Goal: Task Accomplishment & Management: Use online tool/utility

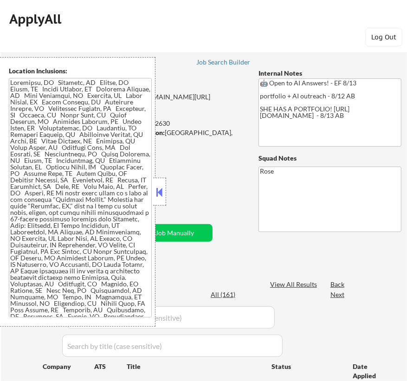
select select ""pending""
click at [162, 187] on button at bounding box center [160, 192] width 10 height 14
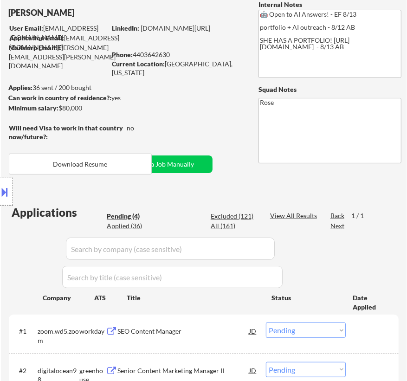
scroll to position [126, 0]
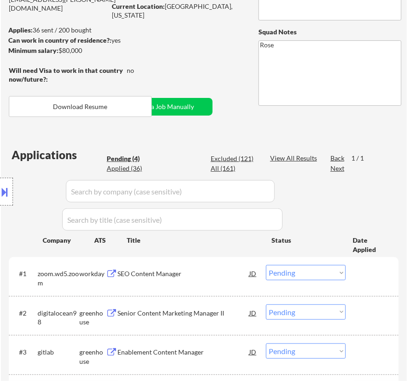
click at [218, 275] on div "SEO Content Manager" at bounding box center [183, 273] width 132 height 9
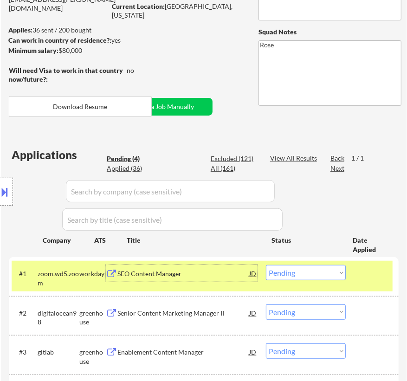
click at [5, 194] on button at bounding box center [5, 191] width 10 height 15
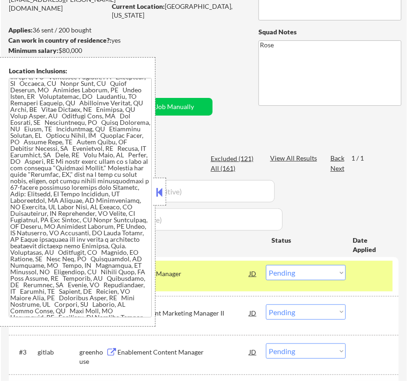
scroll to position [0, 0]
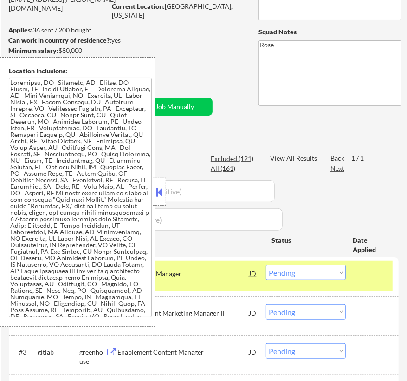
click at [159, 190] on button at bounding box center [160, 192] width 10 height 14
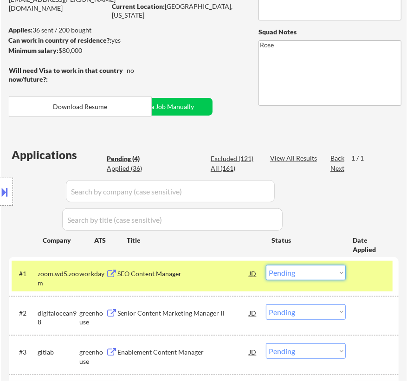
click at [321, 276] on select "Choose an option... Pending Applied Excluded (Questions) Excluded (Expired) Exc…" at bounding box center [306, 272] width 80 height 15
click at [266, 265] on select "Choose an option... Pending Applied Excluded (Questions) Excluded (Expired) Exc…" at bounding box center [306, 272] width 80 height 15
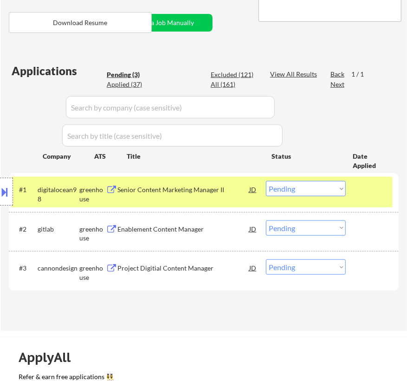
scroll to position [211, 0]
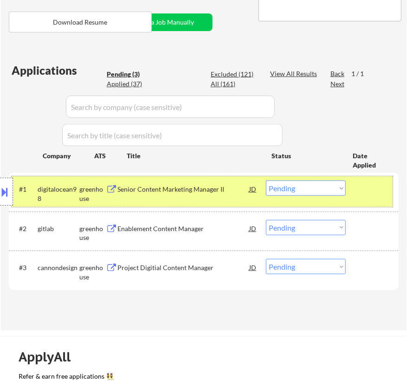
click at [215, 202] on div "#1 digitalocean98 greenhouse Senior Content Marketing Manager II JD Choose an o…" at bounding box center [202, 191] width 381 height 31
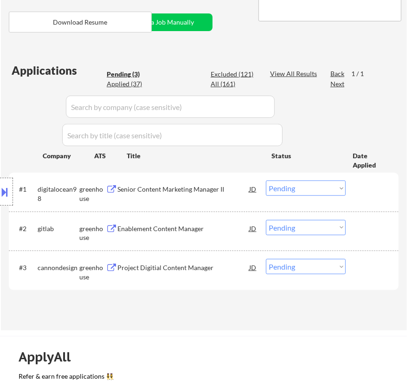
click at [231, 191] on div "Senior Content Marketing Manager II" at bounding box center [183, 189] width 132 height 9
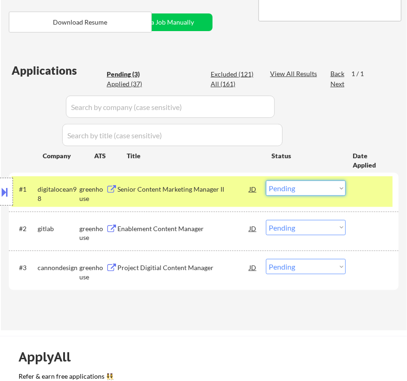
click at [320, 191] on select "Choose an option... Pending Applied Excluded (Questions) Excluded (Expired) Exc…" at bounding box center [306, 188] width 80 height 15
click at [266, 181] on select "Choose an option... Pending Applied Excluded (Questions) Excluded (Expired) Exc…" at bounding box center [306, 188] width 80 height 15
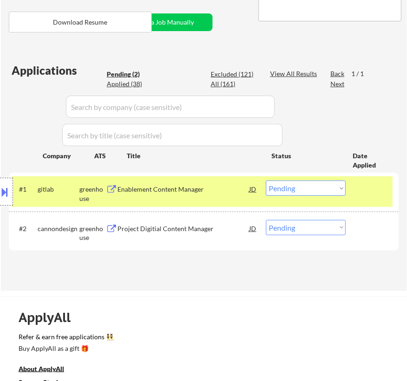
click at [221, 190] on div "Enablement Content Manager" at bounding box center [183, 189] width 132 height 9
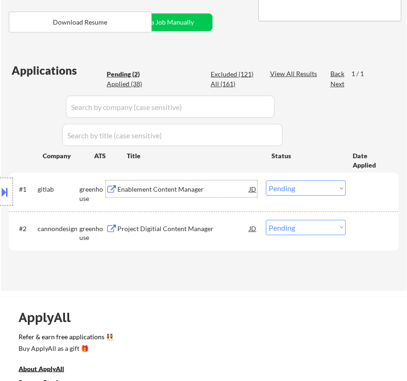
click at [307, 187] on select "Choose an option... Pending Applied Excluded (Questions) Excluded (Expired) Exc…" at bounding box center [306, 188] width 80 height 15
click at [266, 181] on select "Choose an option... Pending Applied Excluded (Questions) Excluded (Expired) Exc…" at bounding box center [306, 188] width 80 height 15
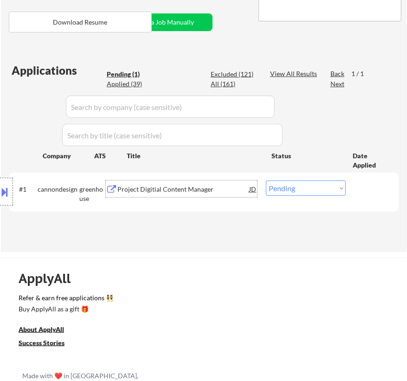
click at [216, 190] on div "Project Digitial Content Manager" at bounding box center [183, 189] width 132 height 9
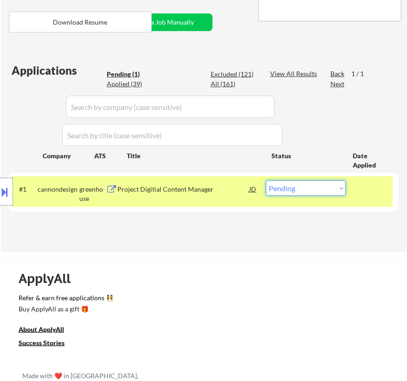
click at [302, 189] on select "Choose an option... Pending Applied Excluded (Questions) Excluded (Expired) Exc…" at bounding box center [306, 188] width 80 height 15
click at [266, 181] on select "Choose an option... Pending Applied Excluded (Questions) Excluded (Expired) Exc…" at bounding box center [306, 188] width 80 height 15
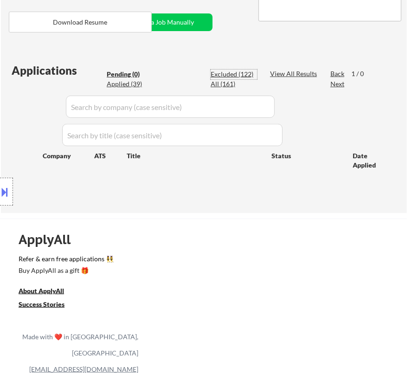
drag, startPoint x: 236, startPoint y: 74, endPoint x: 240, endPoint y: 87, distance: 13.4
click at [236, 74] on div "Excluded (122)" at bounding box center [234, 74] width 46 height 9
select select ""excluded""
select select ""excluded__expired_""
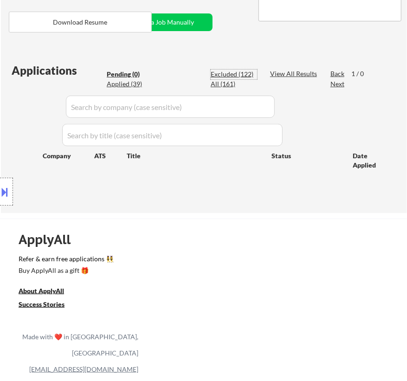
select select ""excluded__expired_""
select select ""excluded__location_""
select select ""excluded__salary_""
select select ""excluded""
select select ""excluded__location_""
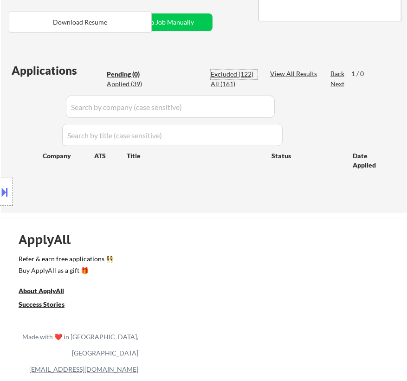
select select ""excluded__location_""
select select ""excluded__expired_""
select select ""excluded__bad_match_""
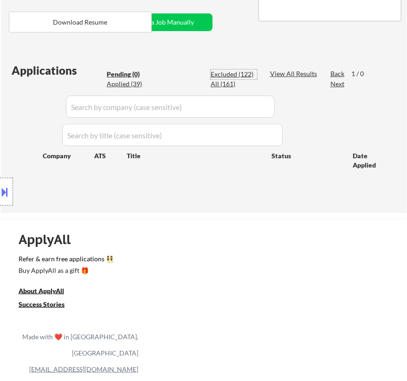
select select ""excluded__expired_""
select select ""excluded__salary_""
select select ""excluded__expired_""
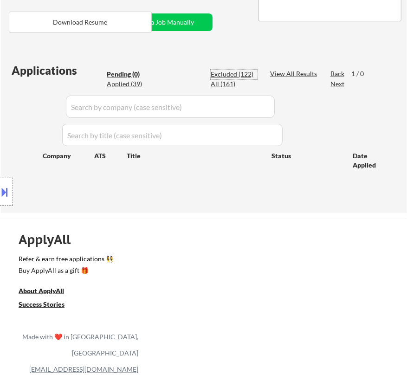
select select ""excluded""
select select ""excluded__bad_match_""
select select ""excluded__expired_""
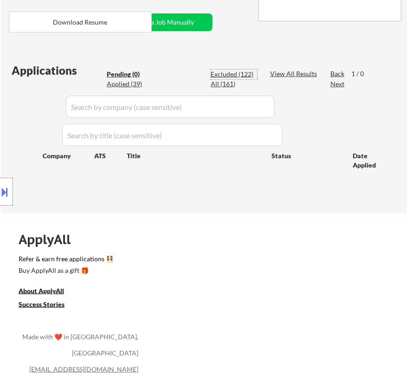
select select ""excluded__salary_""
select select ""excluded__expired_""
select select ""excluded__bad_match_""
select select ""excluded""
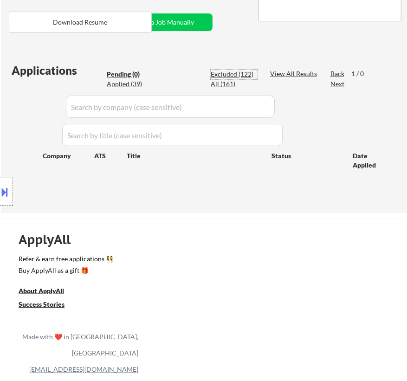
select select ""excluded__location_""
select select ""excluded__salary_""
select select ""excluded__location_""
select select ""excluded__expired_""
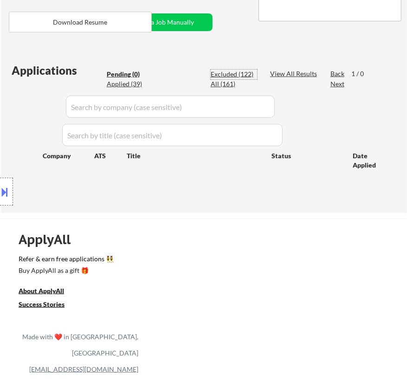
select select ""excluded__expired_""
select select ""excluded""
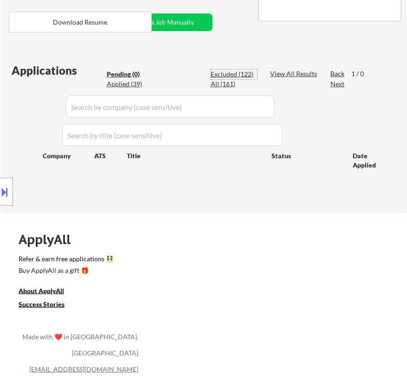
select select ""excluded__expired_""
select select ""excluded""
select select ""excluded__salary_""
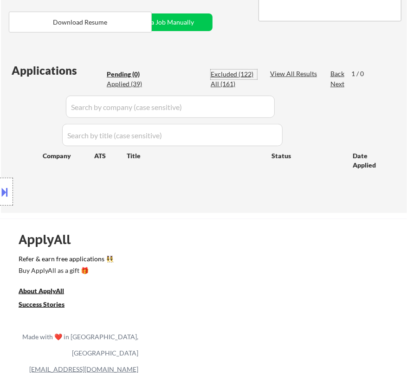
select select ""excluded__expired_""
select select ""excluded""
select select ""excluded__location_""
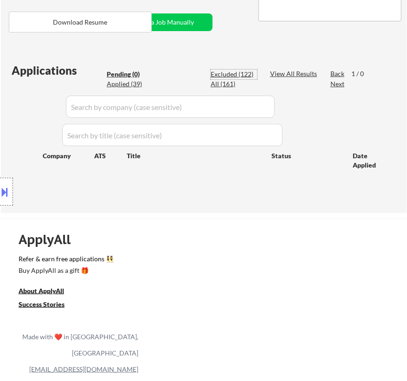
select select ""excluded__location_""
select select ""excluded__expired_""
select select ""excluded__bad_match_""
select select ""excluded""
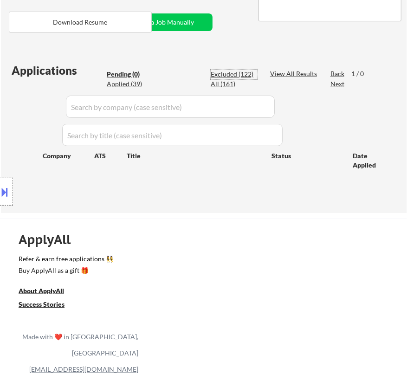
select select ""excluded__location_""
select select ""excluded__salary_""
select select ""excluded""
select select ""excluded__bad_match_""
select select ""excluded""
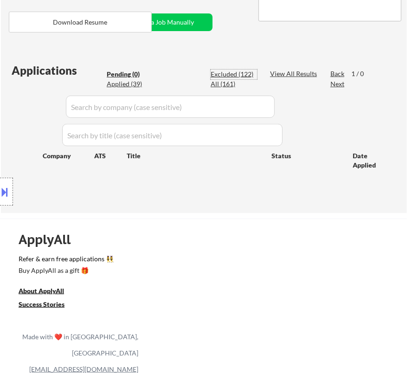
select select ""excluded__expired_""
select select ""excluded__bad_match_""
select select ""excluded""
select select ""excluded__bad_match_""
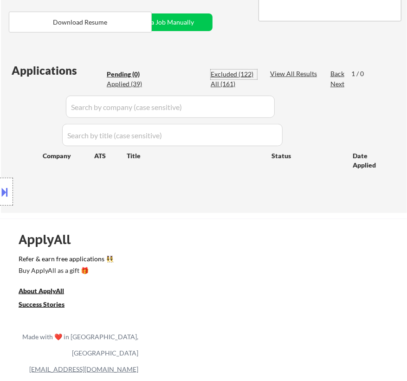
select select ""excluded""
select select ""excluded__salary_""
select select ""excluded""
select select ""excluded__location_""
select select ""excluded__expired_""
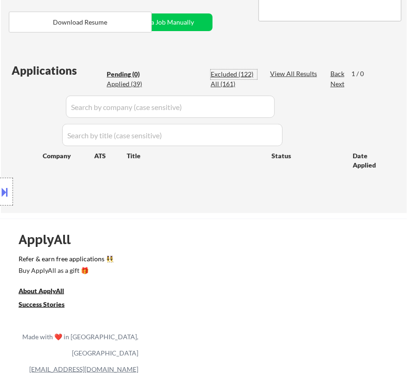
select select ""excluded__expired_""
select select ""excluded__bad_match_""
select select ""excluded__salary_""
select select ""excluded__expired_""
select select ""excluded__bad_match_""
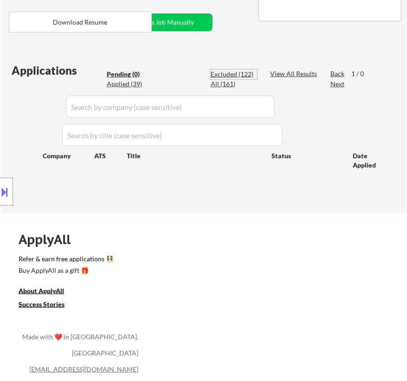
select select ""excluded__expired_""
select select ""excluded__location_""
select select ""excluded__bad_match_""
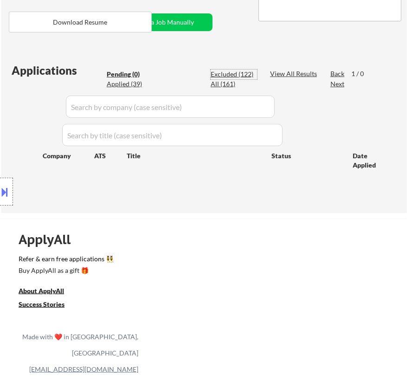
select select ""excluded""
select select ""excluded__bad_match_""
select select ""excluded__salary_""
select select ""excluded""
select select ""excluded__bad_match_""
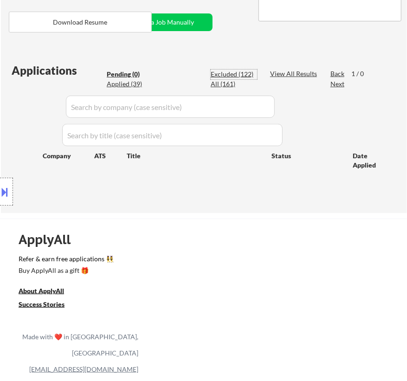
select select ""excluded__bad_match_""
select select ""excluded__location_""
select select ""excluded__expired_""
select select ""excluded__bad_match_""
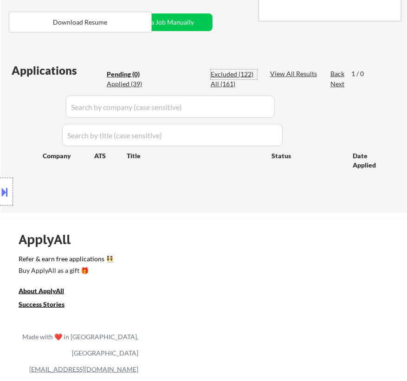
select select ""excluded__bad_match_""
select select ""excluded__salary_""
select select ""excluded__bad_match_""
select select ""excluded__expired_""
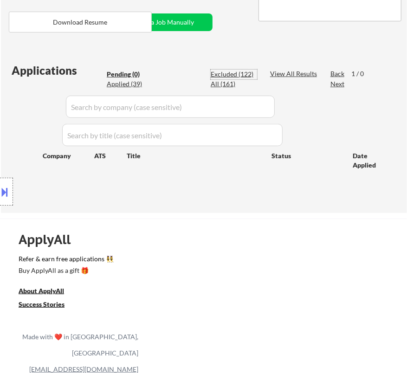
select select ""excluded__expired_""
select select ""excluded__bad_match_""
select select ""excluded""
select select ""excluded__expired_""
select select ""excluded__bad_match_""
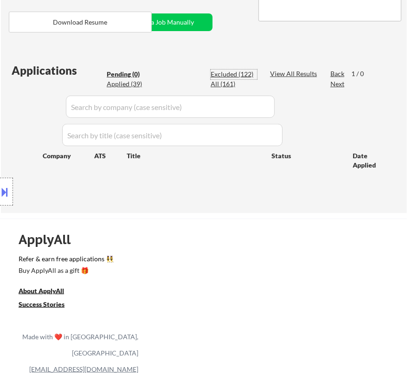
select select ""excluded__location_""
select select ""excluded__bad_match_""
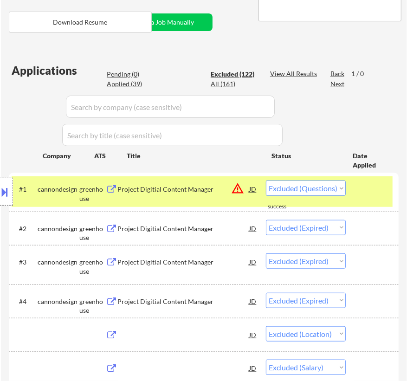
select select ""excluded""
select select ""excluded__expired_""
select select ""excluded__location_""
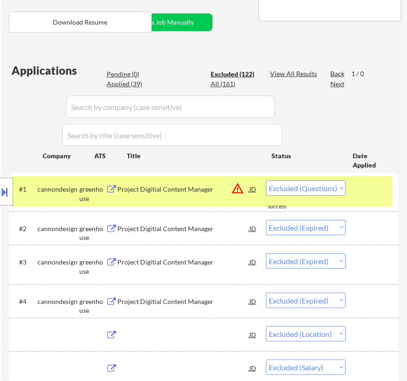
select select ""excluded__salary_""
select select ""excluded""
select select ""excluded__location_""
select select ""excluded__expired_""
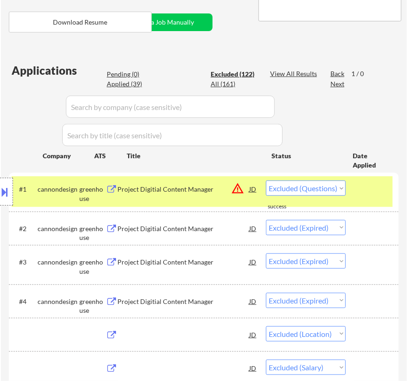
select select ""excluded__expired_""
select select ""excluded__bad_match_""
select select ""excluded__expired_""
select select ""excluded__salary_""
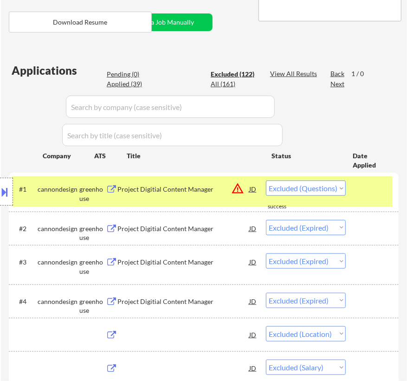
select select ""excluded__expired_""
select select ""excluded""
select select ""excluded__bad_match_""
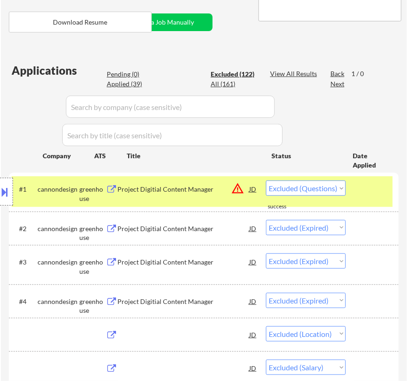
select select ""excluded__expired_""
select select ""excluded__salary_""
select select ""excluded__expired_""
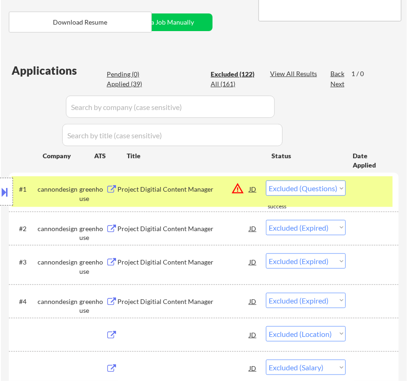
select select ""excluded__expired_""
select select ""excluded__bad_match_""
select select ""excluded""
select select ""excluded__location_""
select select ""excluded__salary_""
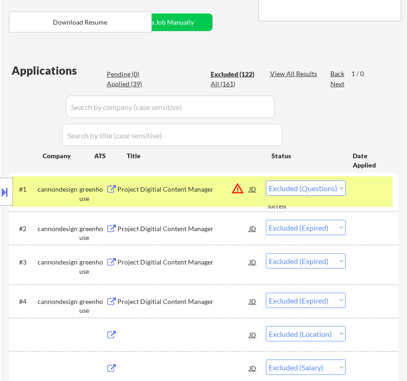
select select ""excluded__location_""
select select ""excluded__expired_""
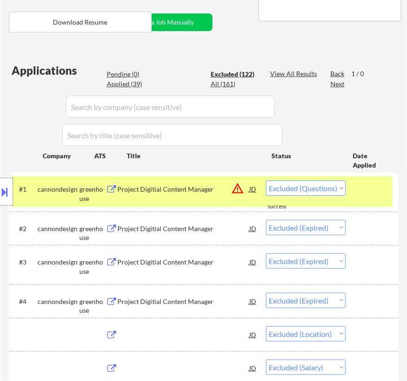
select select ""excluded""
select select ""excluded__expired_""
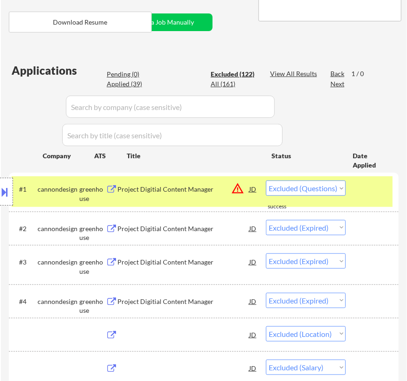
select select ""excluded""
select select ""excluded__salary_""
select select ""excluded__expired_""
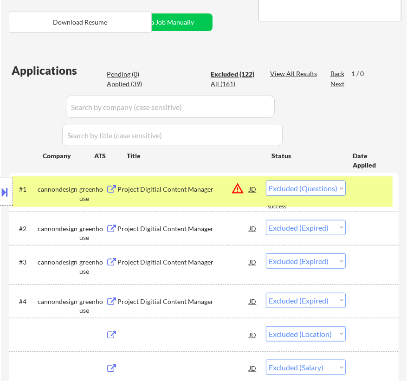
select select ""excluded__expired_""
select select ""excluded""
select select ""excluded__location_""
select select ""excluded__expired_""
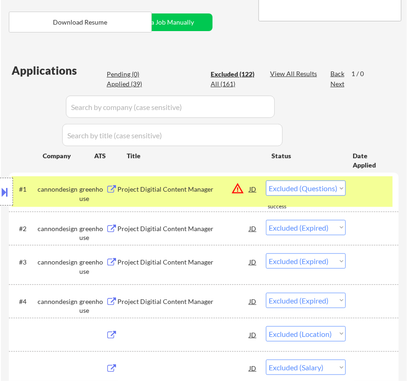
select select ""excluded__expired_""
select select ""excluded__bad_match_""
select select ""excluded""
select select ""excluded__location_""
select select ""excluded__salary_""
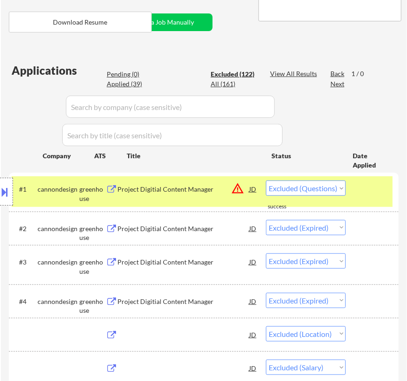
select select ""excluded""
select select ""excluded__bad_match_""
select select ""excluded""
select select ""excluded__expired_""
select select ""excluded__bad_match_""
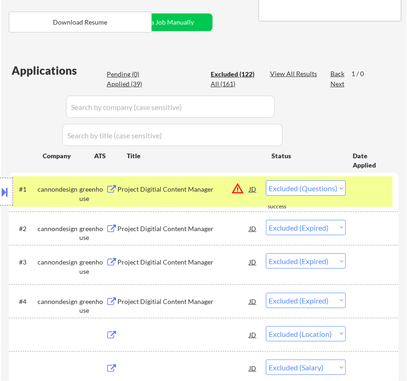
select select ""excluded""
select select ""excluded__bad_match_""
select select ""excluded""
select select ""excluded__salary_""
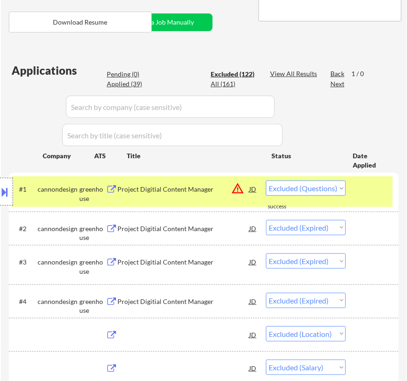
select select ""excluded""
select select ""excluded__location_""
select select ""excluded__expired_""
select select ""excluded__bad_match_""
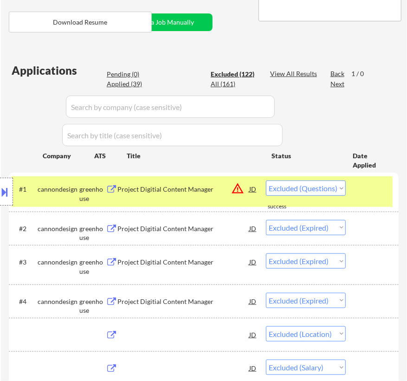
select select ""excluded__salary_""
select select ""excluded__expired_""
select select ""excluded__bad_match_""
select select ""excluded__expired_""
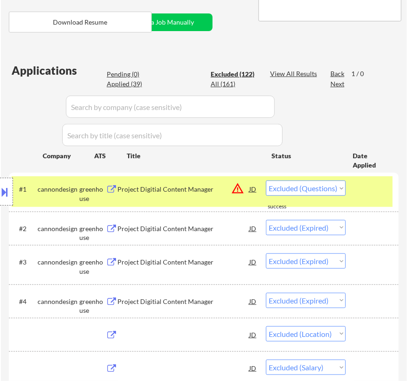
select select ""excluded__expired_""
select select ""excluded__location_""
select select ""excluded__bad_match_""
select select ""excluded""
select select ""excluded__bad_match_""
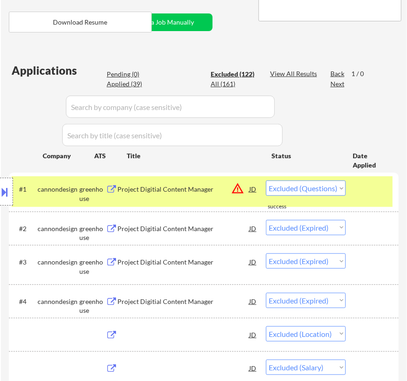
select select ""excluded__salary_""
select select ""excluded""
select select ""excluded__bad_match_""
select select ""excluded__location_""
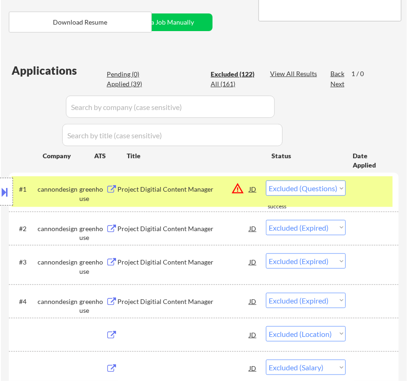
select select ""excluded__expired_""
select select ""excluded__bad_match_""
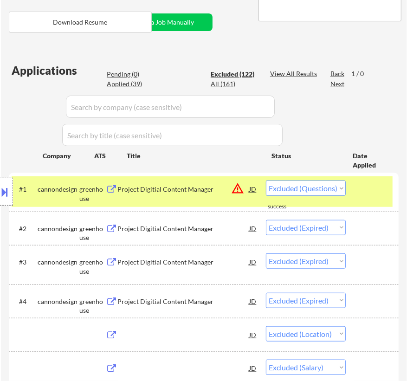
select select ""excluded__salary_""
select select ""excluded__bad_match_""
select select ""excluded__expired_""
select select ""excluded__bad_match_""
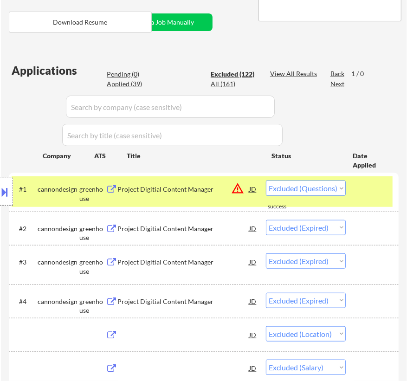
select select ""excluded""
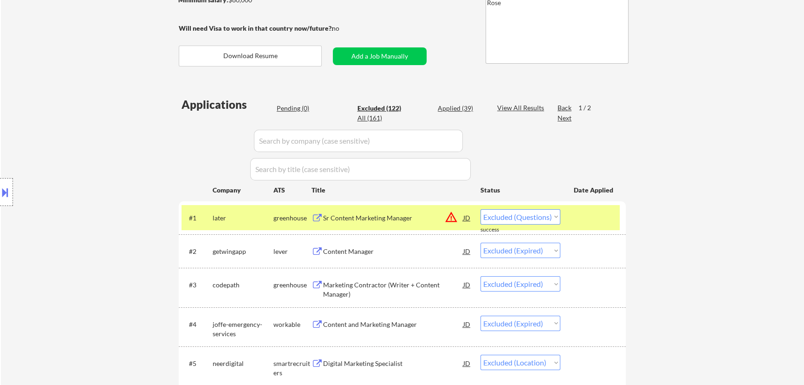
scroll to position [253, 0]
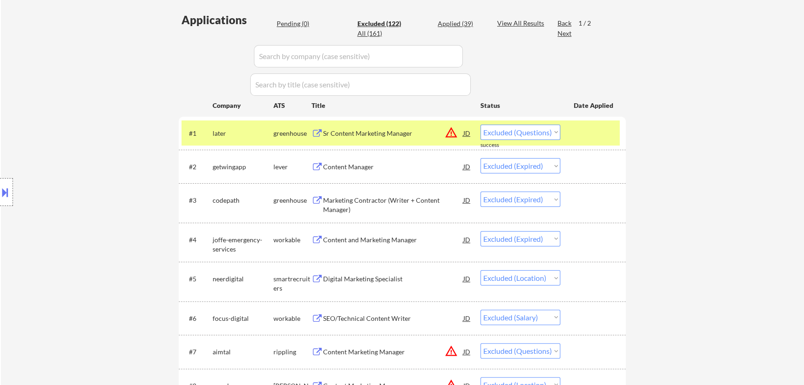
click at [407, 129] on div "Sr Content Marketing Manager" at bounding box center [393, 133] width 140 height 9
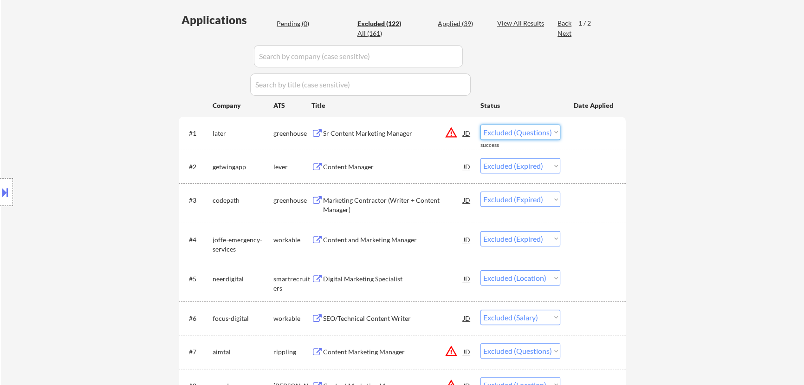
click at [407, 132] on select "Choose an option... Pending Applied Excluded (Questions) Excluded (Expired) Exc…" at bounding box center [521, 131] width 80 height 15
click at [407, 124] on select "Choose an option... Pending Applied Excluded (Questions) Excluded (Expired) Exc…" at bounding box center [521, 131] width 80 height 15
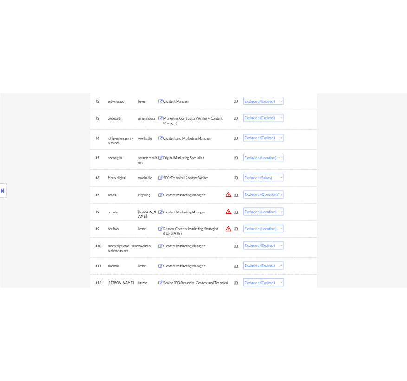
scroll to position [422, 0]
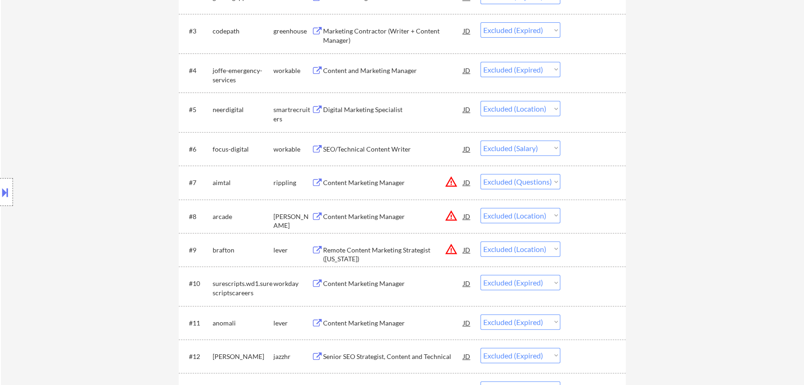
click at [407, 183] on div "Content Marketing Manager" at bounding box center [393, 182] width 140 height 9
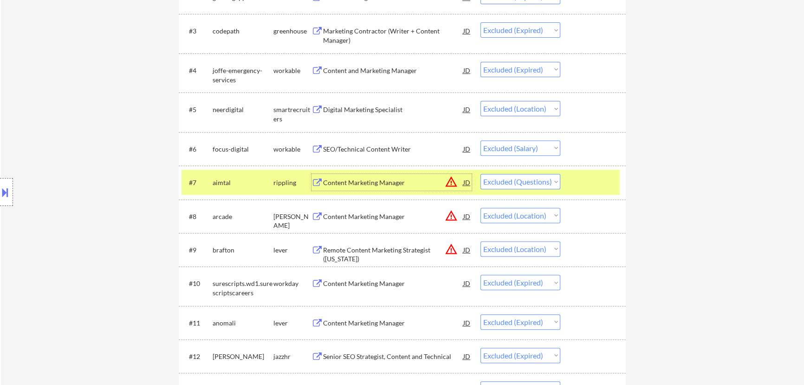
click at [407, 182] on div "Content Marketing Manager" at bounding box center [393, 182] width 140 height 9
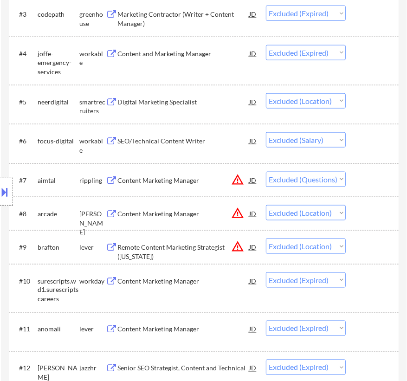
scroll to position [464, 0]
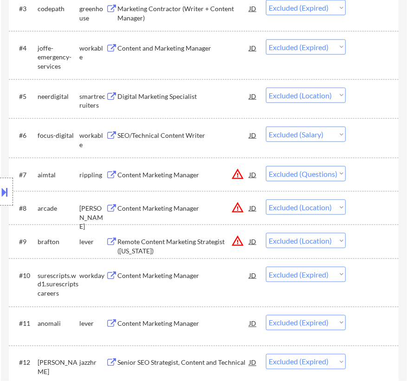
click at [322, 171] on select "Choose an option... Pending Applied Excluded (Questions) Excluded (Expired) Exc…" at bounding box center [306, 173] width 80 height 15
click at [266, 166] on select "Choose an option... Pending Applied Excluded (Questions) Excluded (Expired) Exc…" at bounding box center [306, 173] width 80 height 15
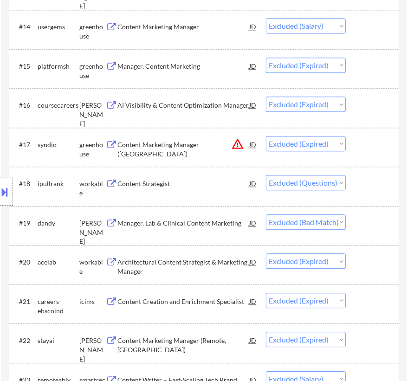
scroll to position [887, 0]
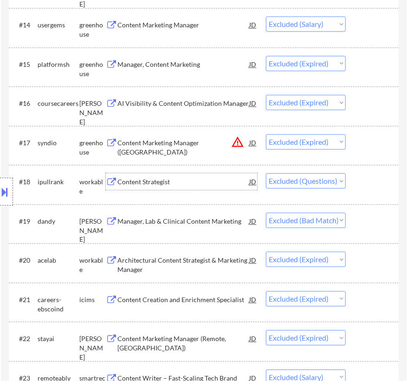
click at [205, 186] on div "Content Strategist" at bounding box center [183, 181] width 132 height 9
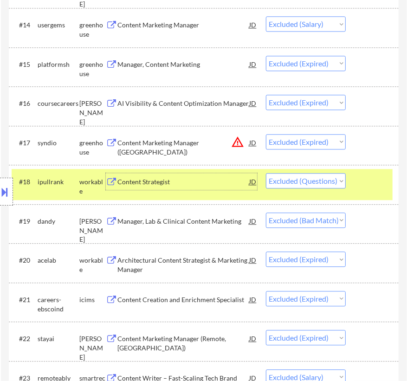
click at [310, 182] on select "Choose an option... Pending Applied Excluded (Questions) Excluded (Expired) Exc…" at bounding box center [306, 180] width 80 height 15
click at [266, 173] on select "Choose an option... Pending Applied Excluded (Questions) Excluded (Expired) Exc…" at bounding box center [306, 180] width 80 height 15
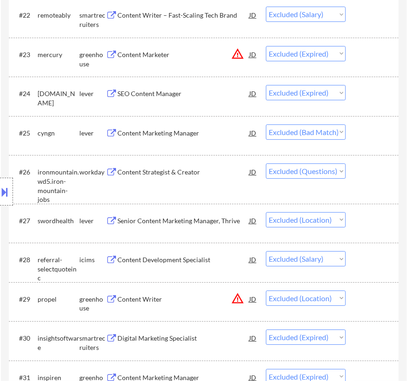
scroll to position [1224, 0]
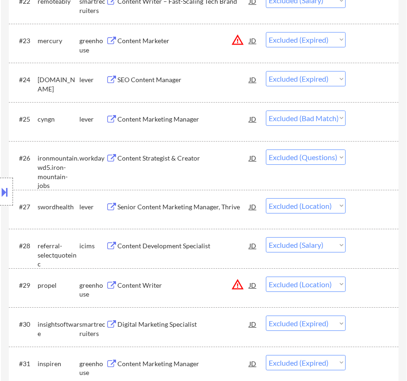
click at [211, 163] on div "Content Strategist & Creator" at bounding box center [183, 158] width 132 height 17
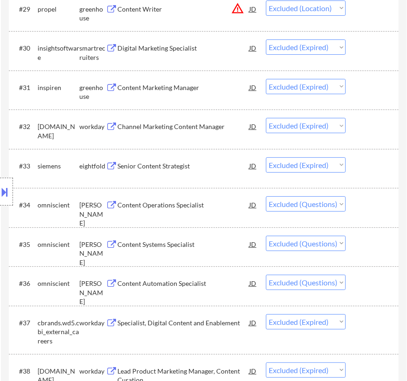
scroll to position [1519, 0]
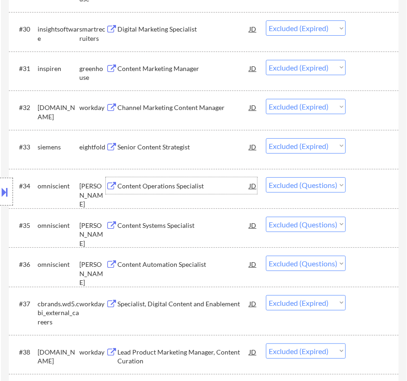
click at [236, 182] on div "Content Operations Specialist" at bounding box center [183, 186] width 132 height 9
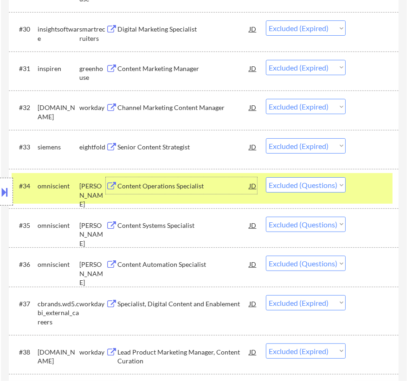
click at [332, 184] on select "Choose an option... Pending Applied Excluded (Questions) Excluded (Expired) Exc…" at bounding box center [306, 184] width 80 height 15
click at [266, 177] on select "Choose an option... Pending Applied Excluded (Questions) Excluded (Expired) Exc…" at bounding box center [306, 184] width 80 height 15
click at [200, 224] on div "Content Systems Specialist" at bounding box center [183, 225] width 132 height 9
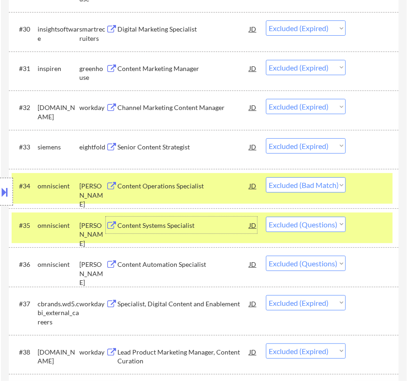
click at [340, 222] on select "Choose an option... Pending Applied Excluded (Questions) Excluded (Expired) Exc…" at bounding box center [306, 224] width 80 height 15
click at [266, 217] on select "Choose an option... Pending Applied Excluded (Questions) Excluded (Expired) Exc…" at bounding box center [306, 224] width 80 height 15
click at [236, 265] on div "Content Automation Specialist" at bounding box center [183, 264] width 132 height 9
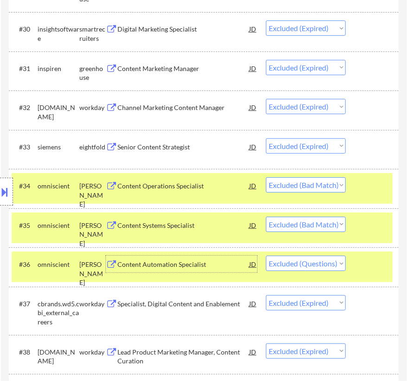
click at [321, 263] on select "Choose an option... Pending Applied Excluded (Questions) Excluded (Expired) Exc…" at bounding box center [306, 263] width 80 height 15
click at [266, 256] on select "Choose an option... Pending Applied Excluded (Questions) Excluded (Expired) Exc…" at bounding box center [306, 263] width 80 height 15
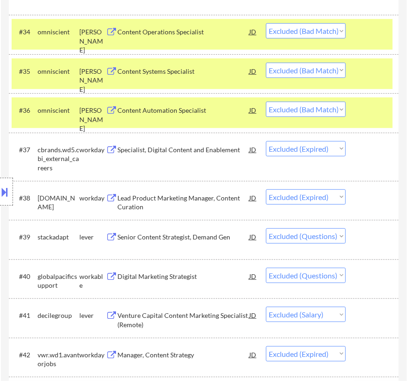
scroll to position [1689, 0]
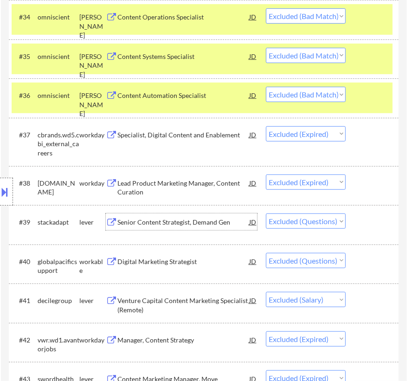
click at [206, 222] on div "Senior Content Strategist, Demand Gen" at bounding box center [183, 222] width 132 height 9
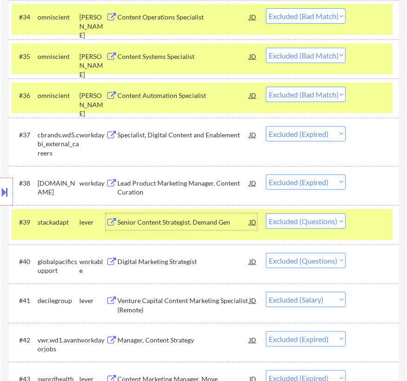
click at [311, 222] on select "Choose an option... Pending Applied Excluded (Questions) Excluded (Expired) Exc…" at bounding box center [306, 221] width 80 height 15
click at [266, 214] on select "Choose an option... Pending Applied Excluded (Questions) Excluded (Expired) Exc…" at bounding box center [306, 221] width 80 height 15
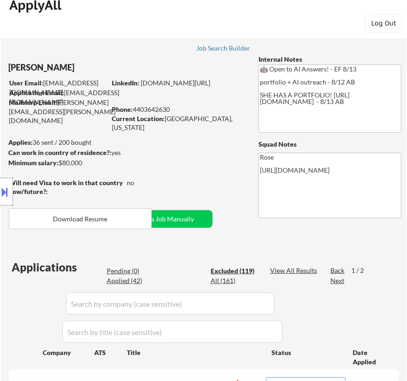
scroll to position [0, 0]
